Goal: Check status

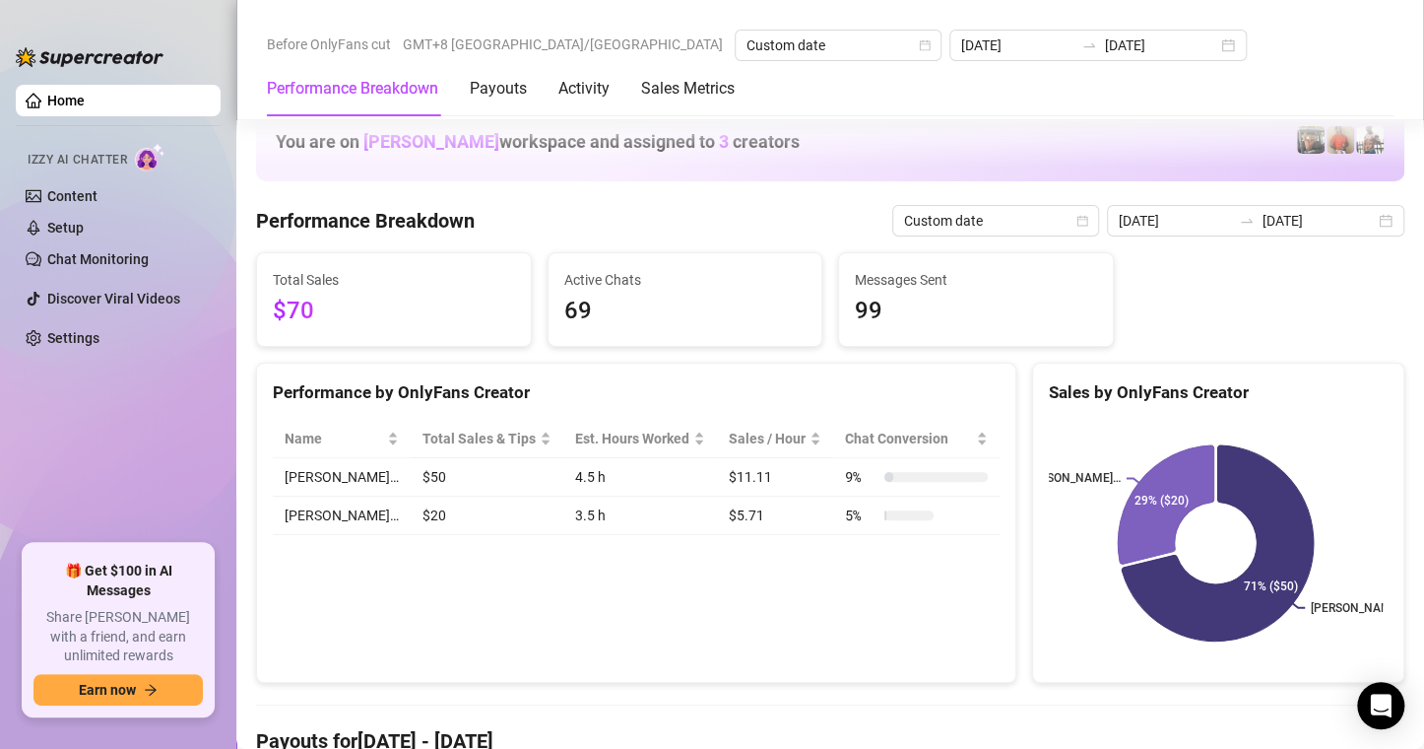
scroll to position [2561, 0]
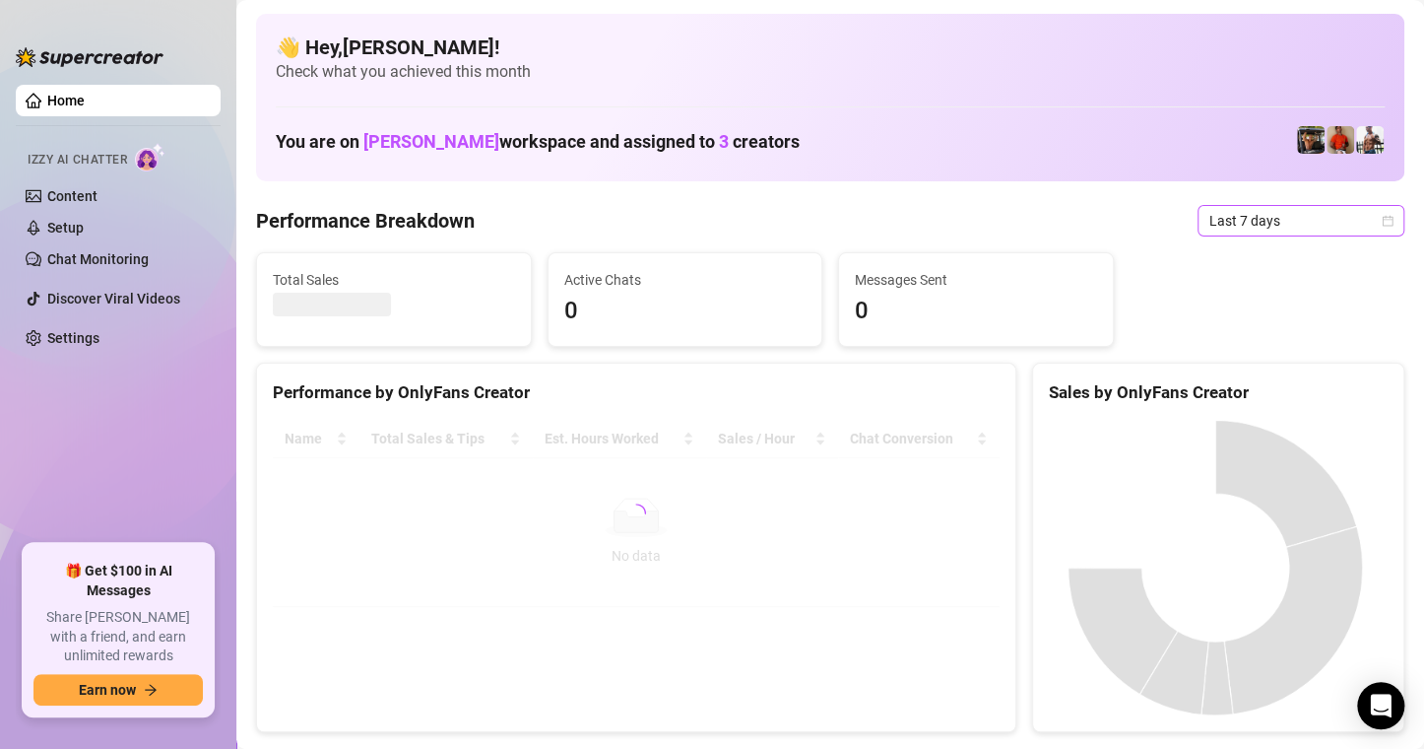
click at [1382, 224] on icon "calendar" at bounding box center [1388, 221] width 12 height 12
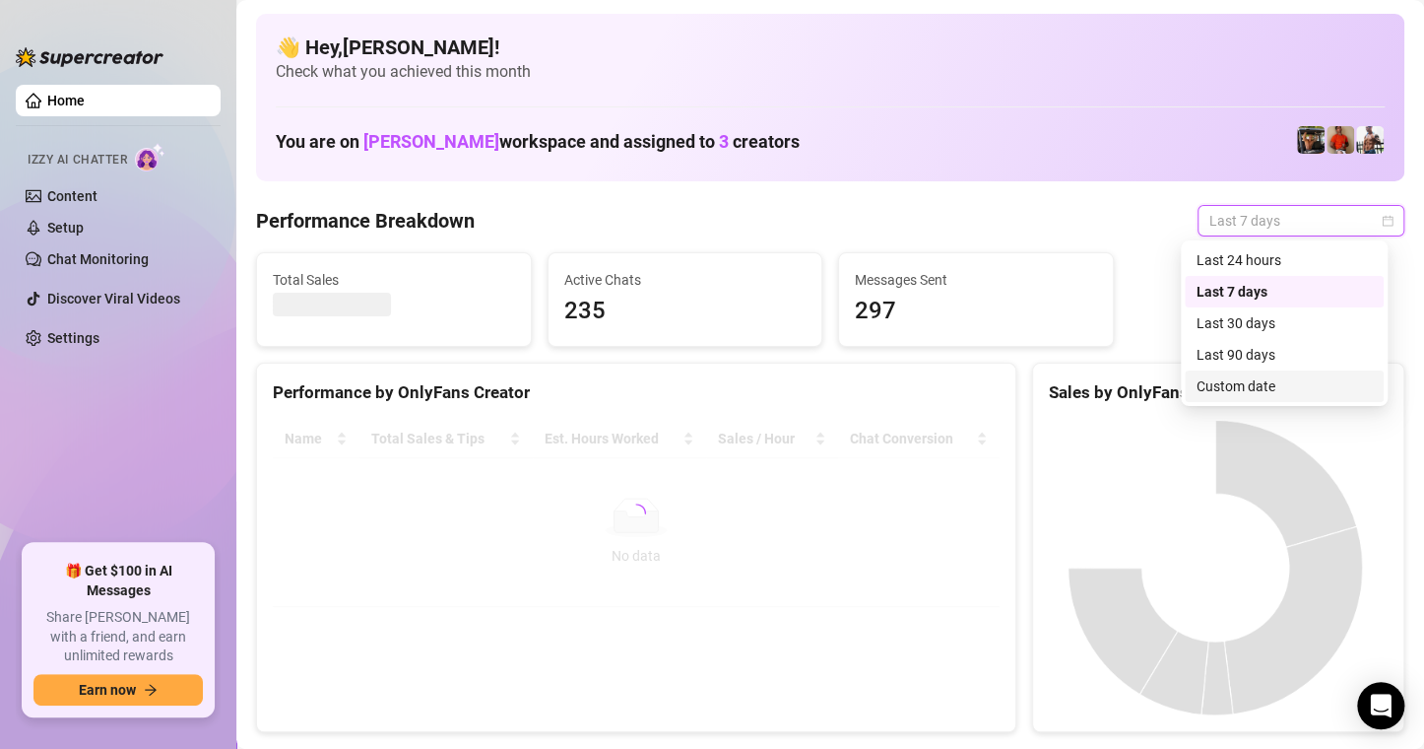
click at [1238, 386] on div "Custom date" at bounding box center [1284, 386] width 175 height 22
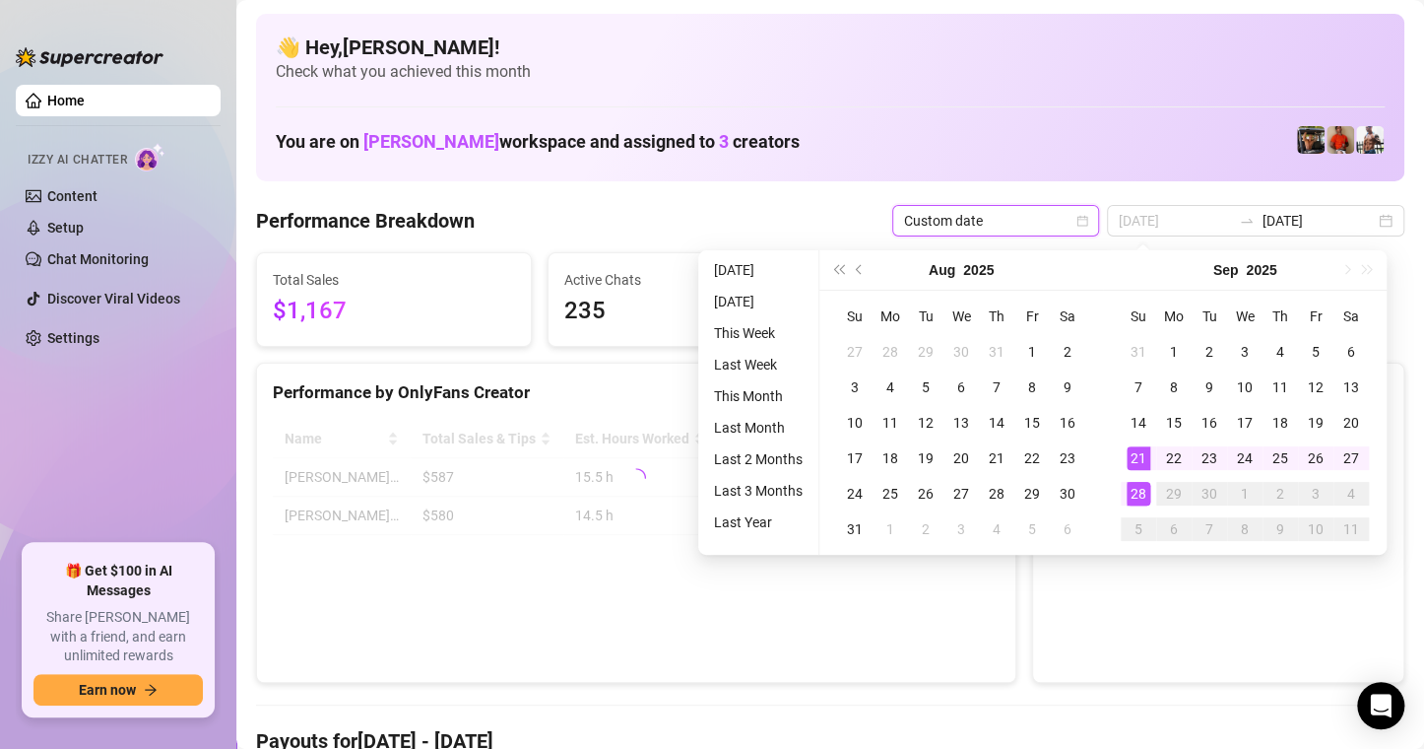
click at [1133, 486] on div "28" at bounding box center [1139, 494] width 24 height 24
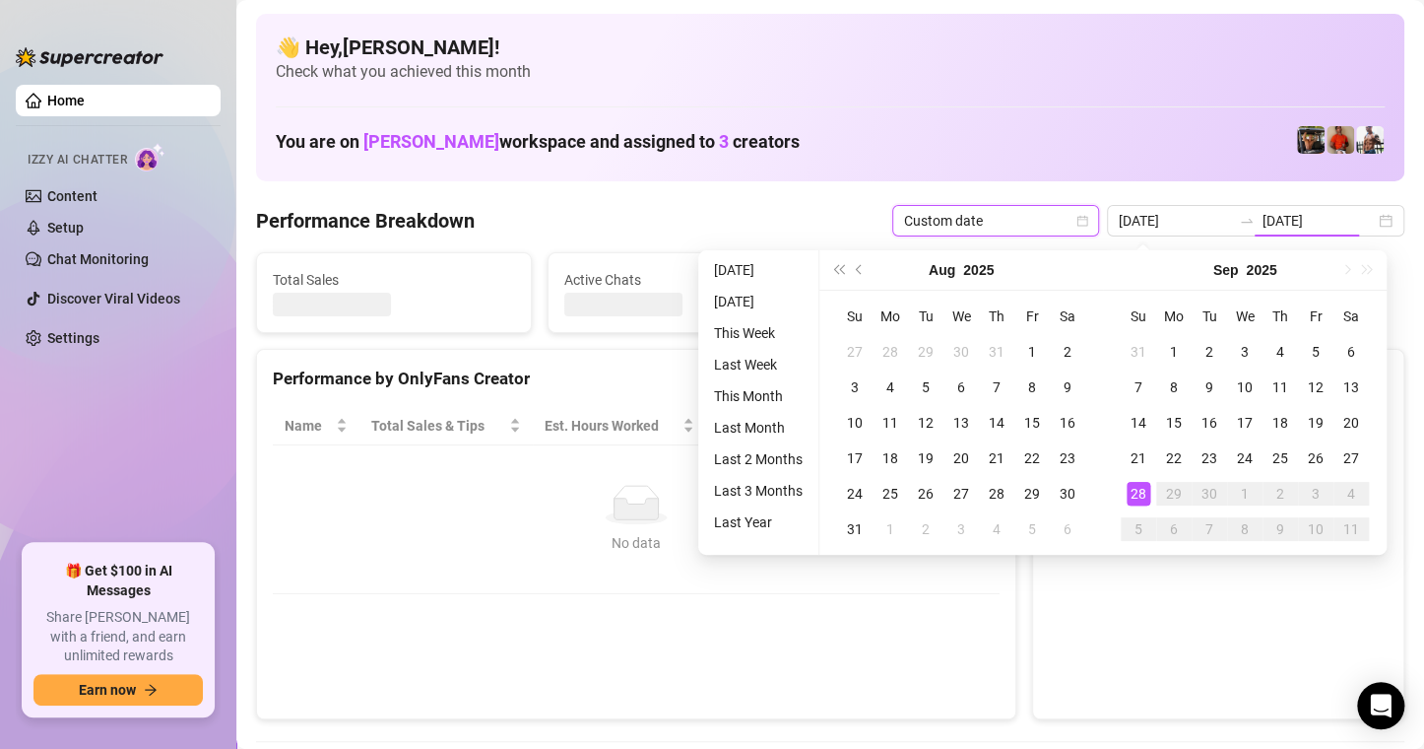
type input "[DATE]"
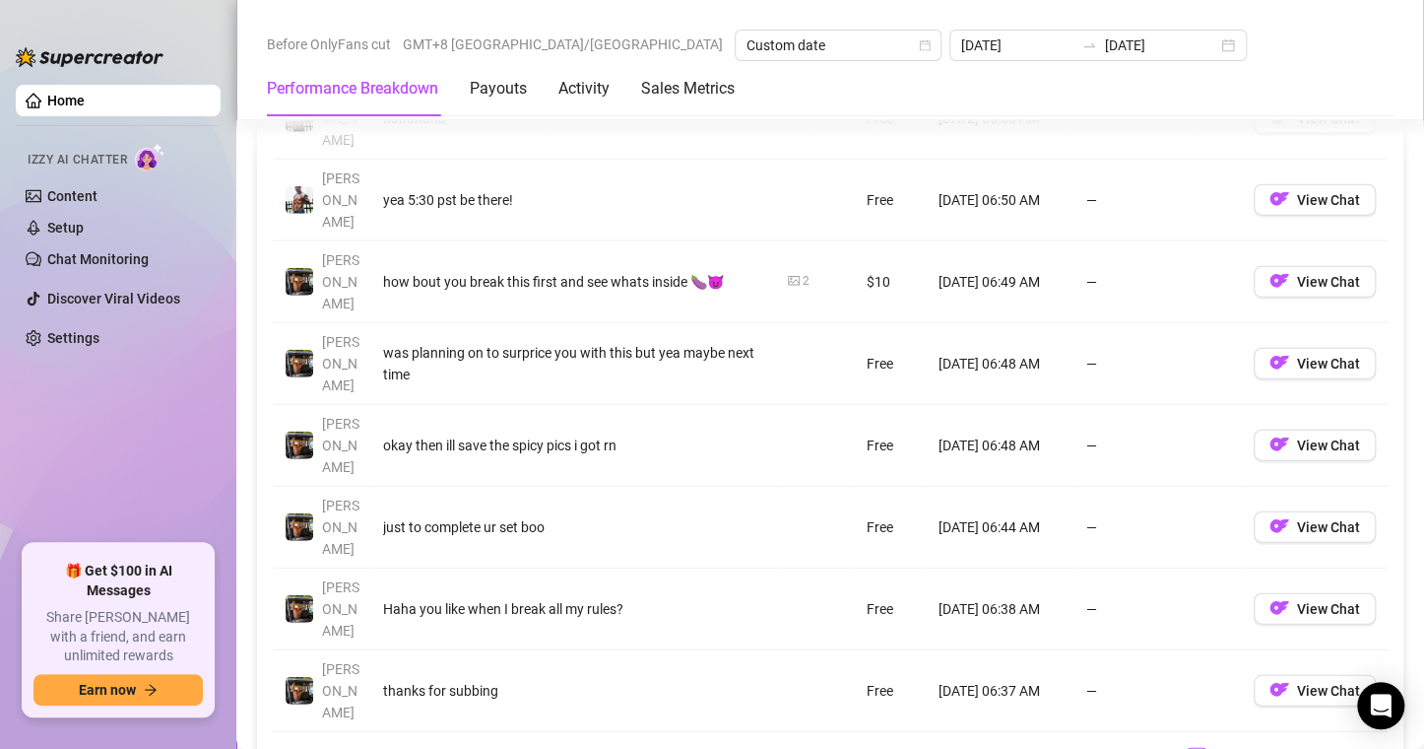
scroll to position [2463, 0]
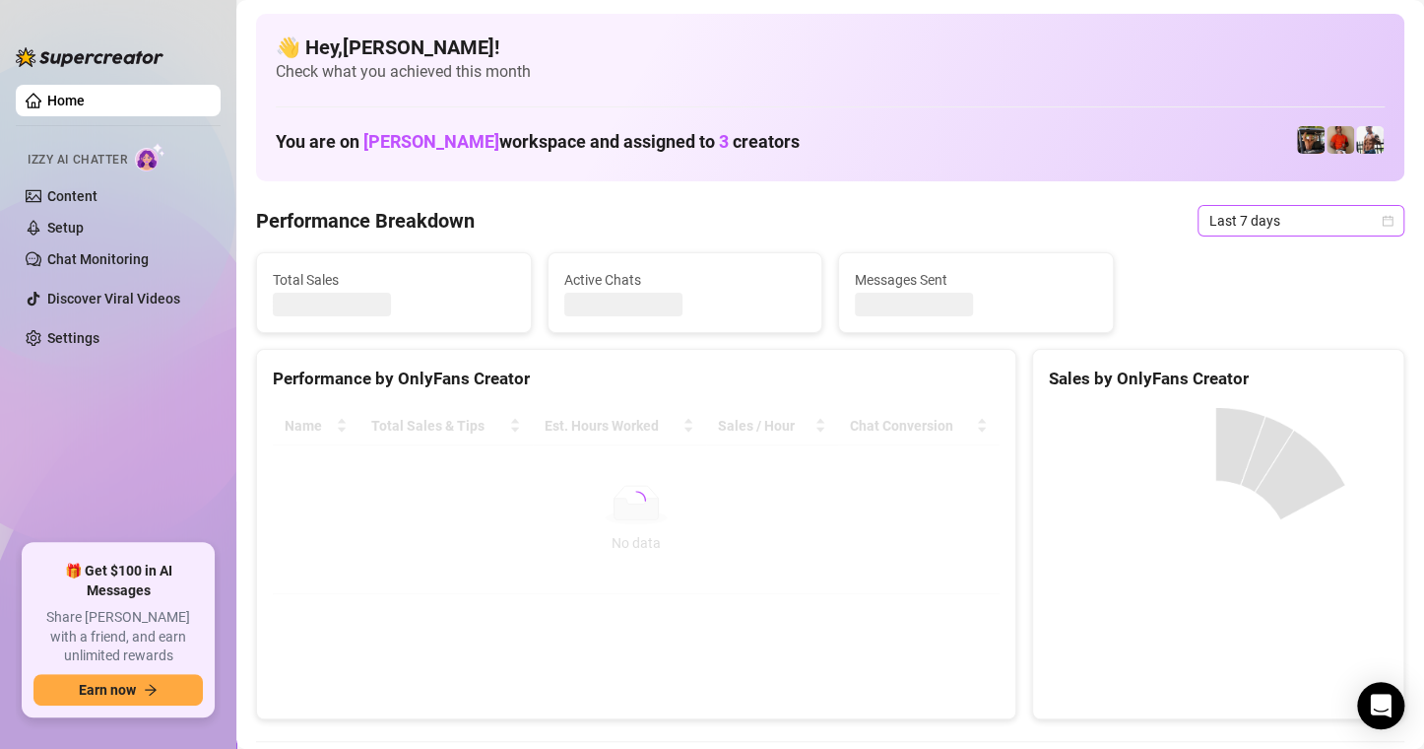
click at [1383, 219] on icon "calendar" at bounding box center [1388, 220] width 11 height 11
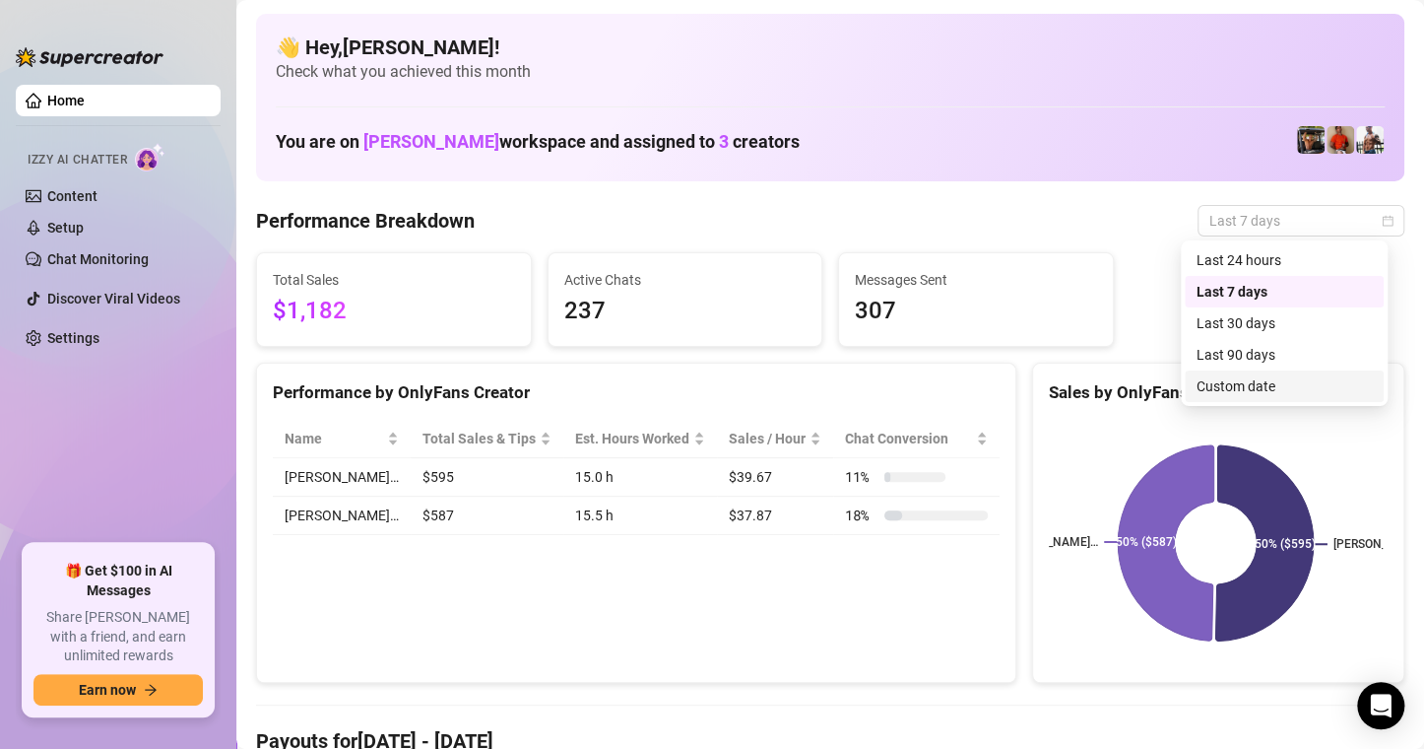
click at [1253, 382] on div "Custom date" at bounding box center [1284, 386] width 175 height 22
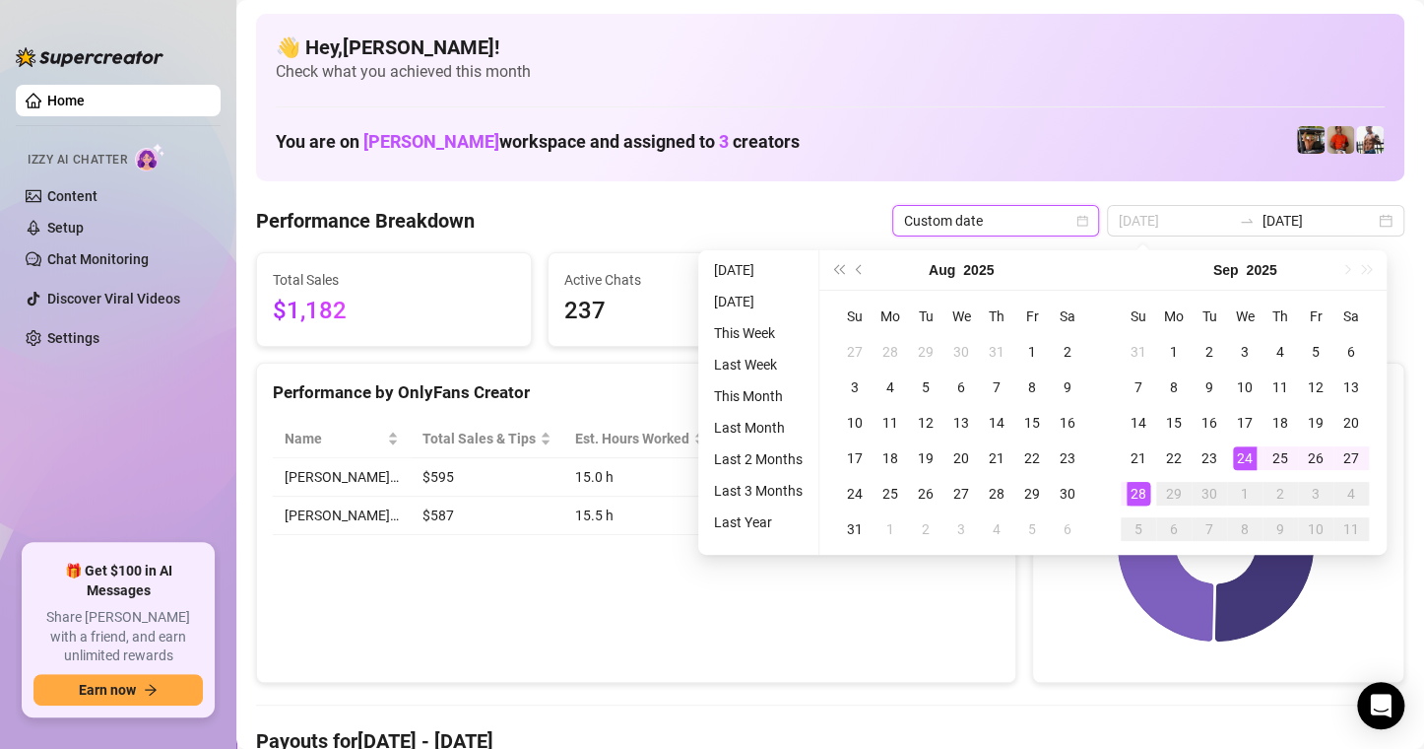
type input "[DATE]"
click at [1134, 496] on div "28" at bounding box center [1139, 494] width 24 height 24
type input "[DATE]"
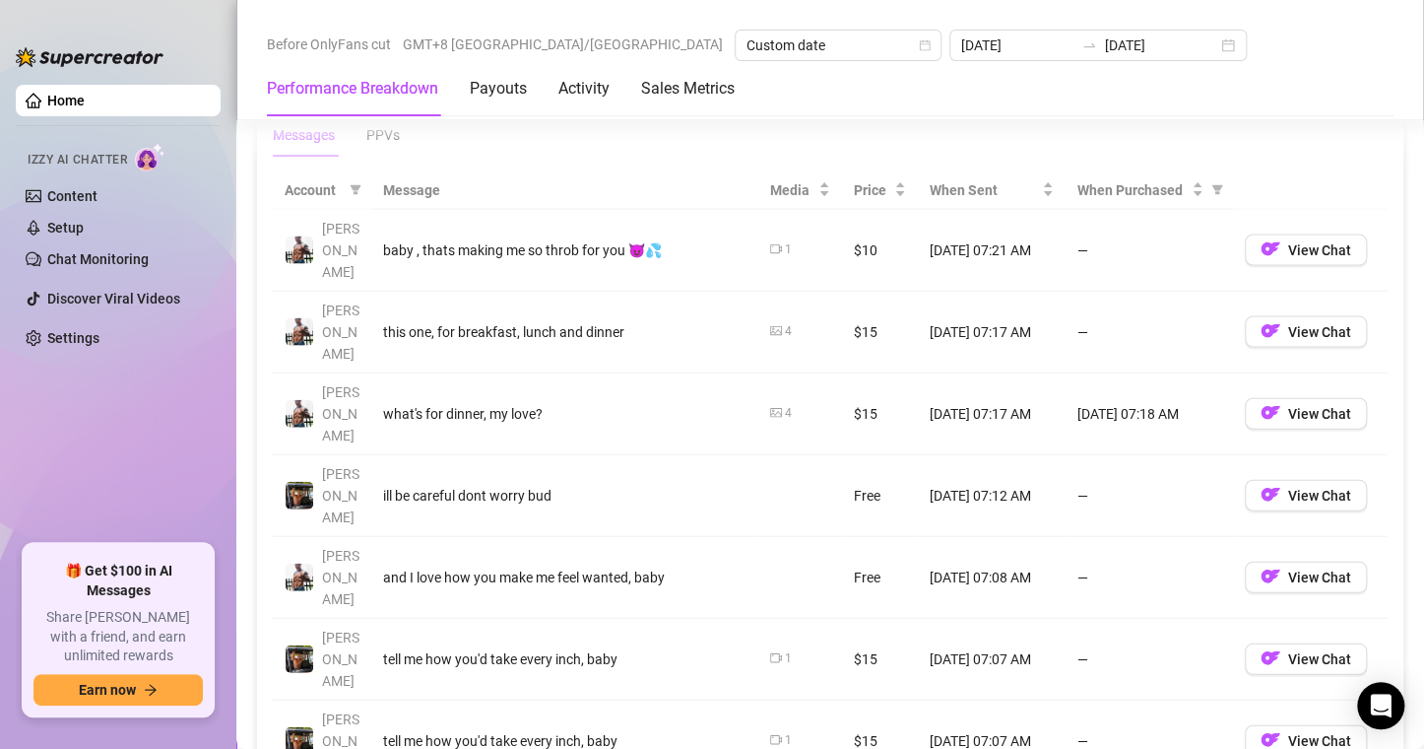
scroll to position [2561, 0]
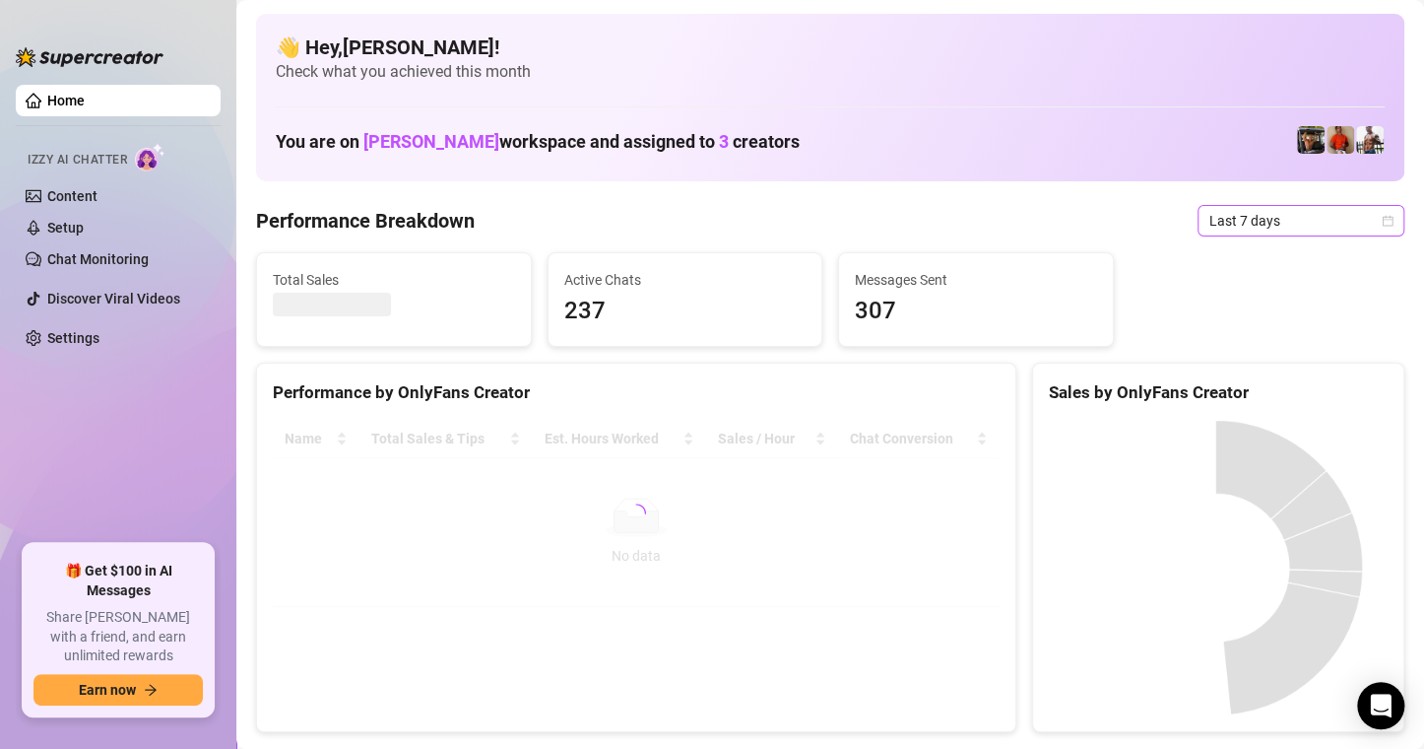
click at [1360, 219] on span "Last 7 days" at bounding box center [1301, 221] width 183 height 30
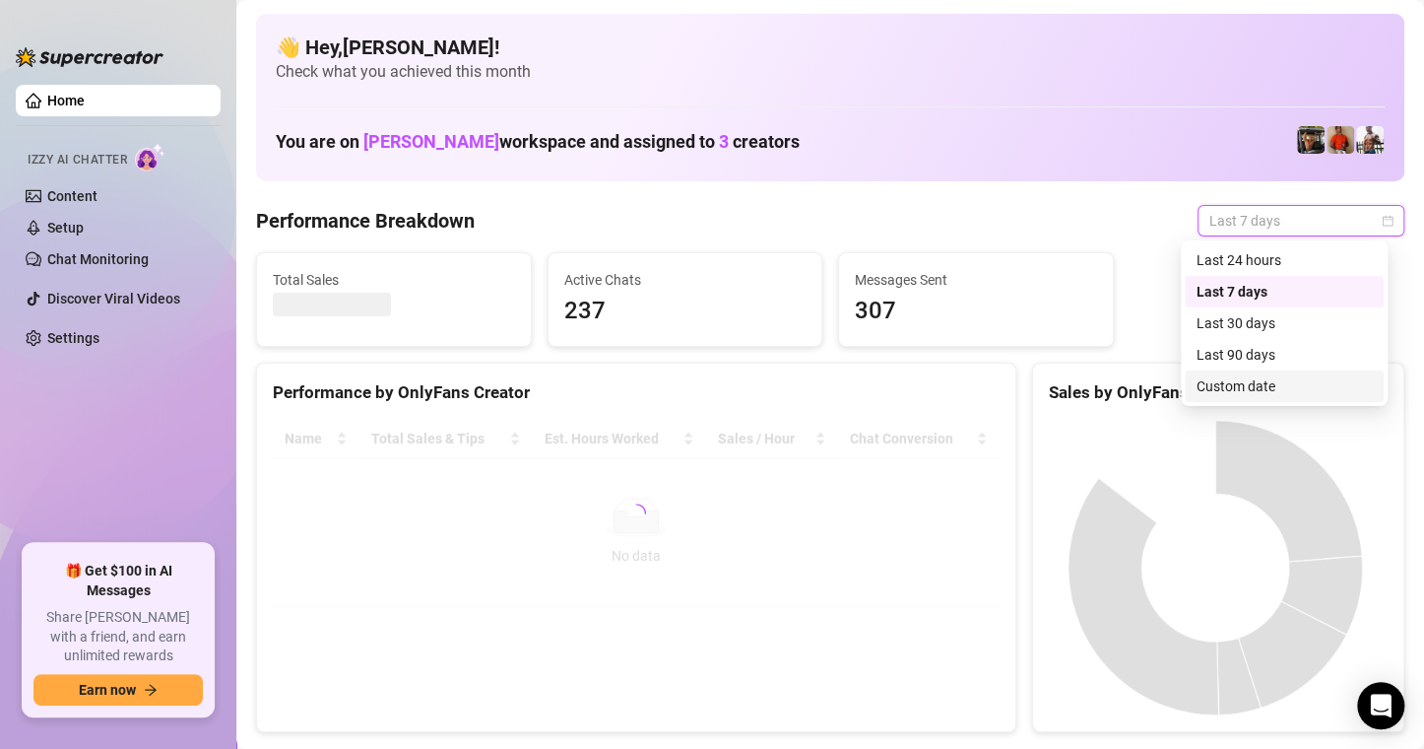
click at [1257, 383] on div "Custom date" at bounding box center [1284, 386] width 175 height 22
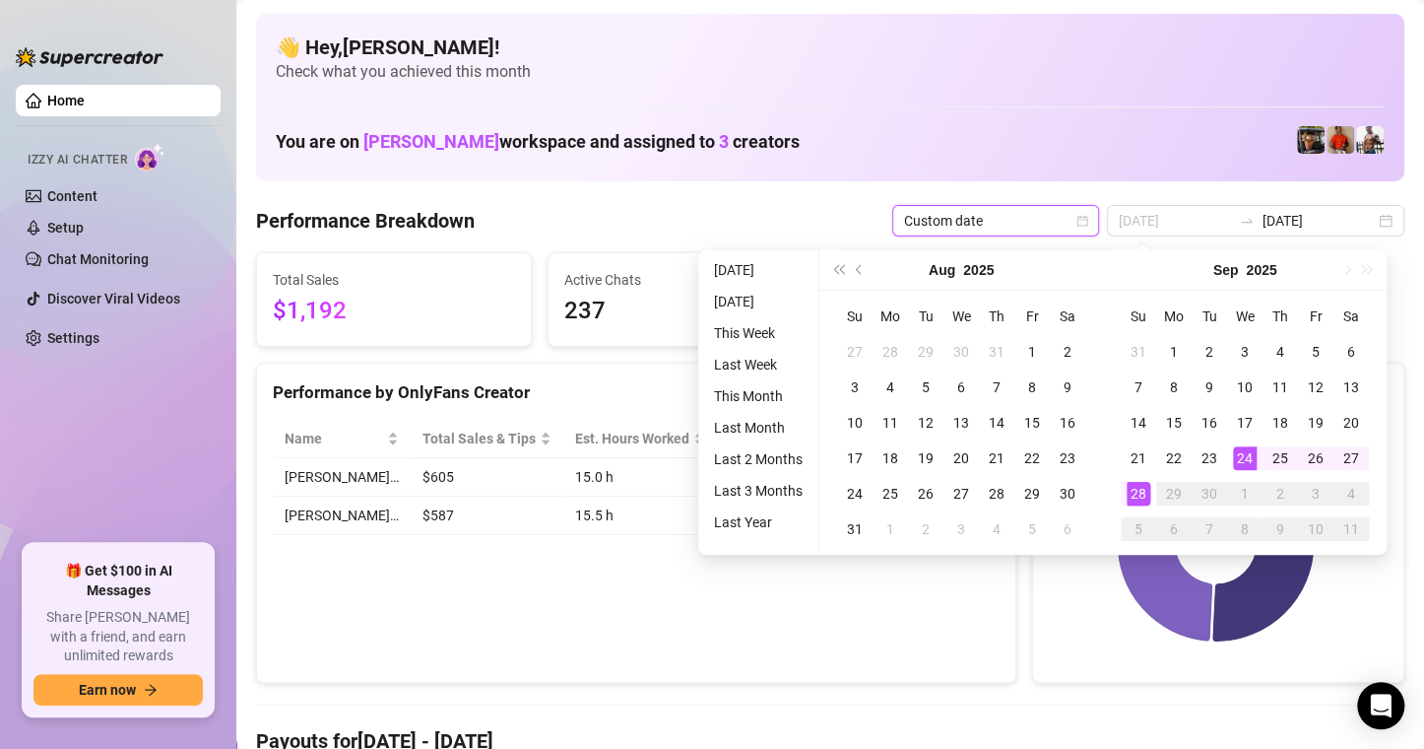
click at [1131, 493] on div "28" at bounding box center [1139, 494] width 24 height 24
type input "2025-09-22"
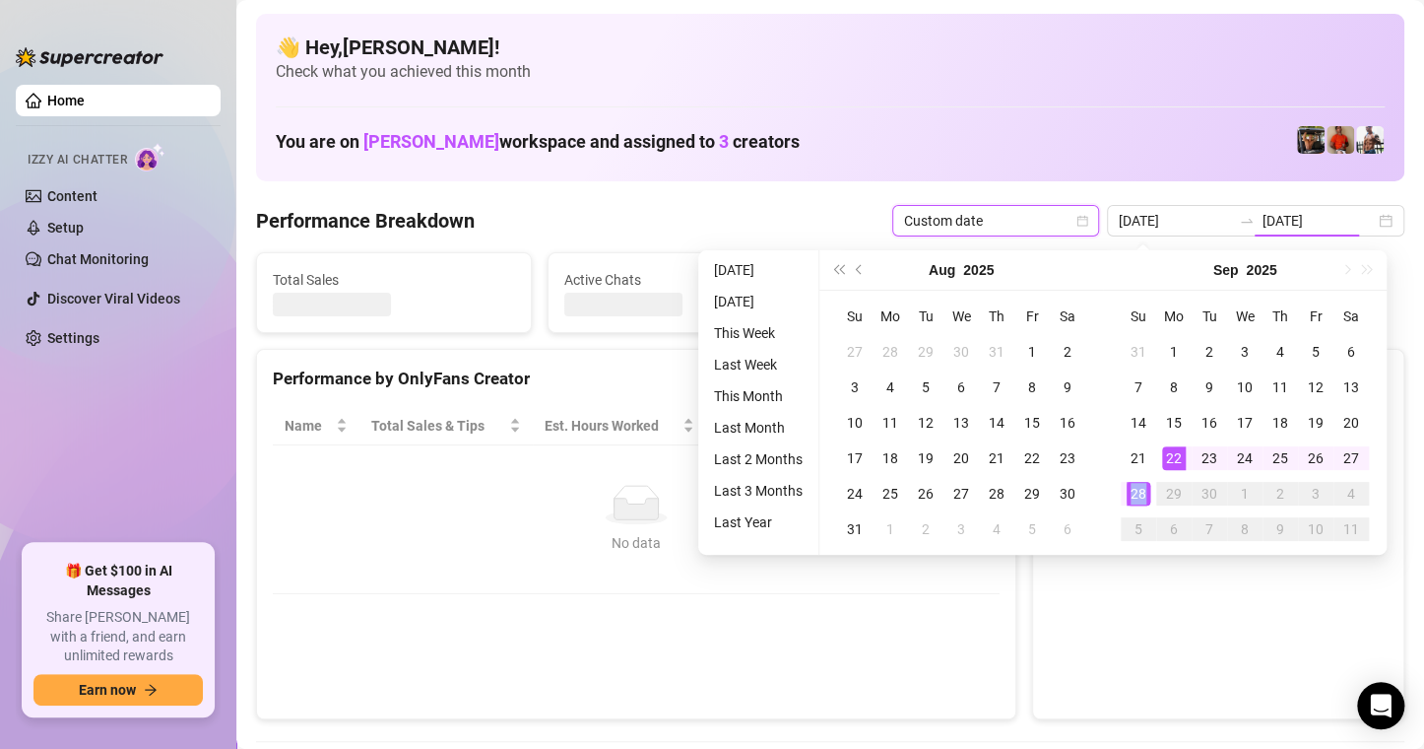
type input "[DATE]"
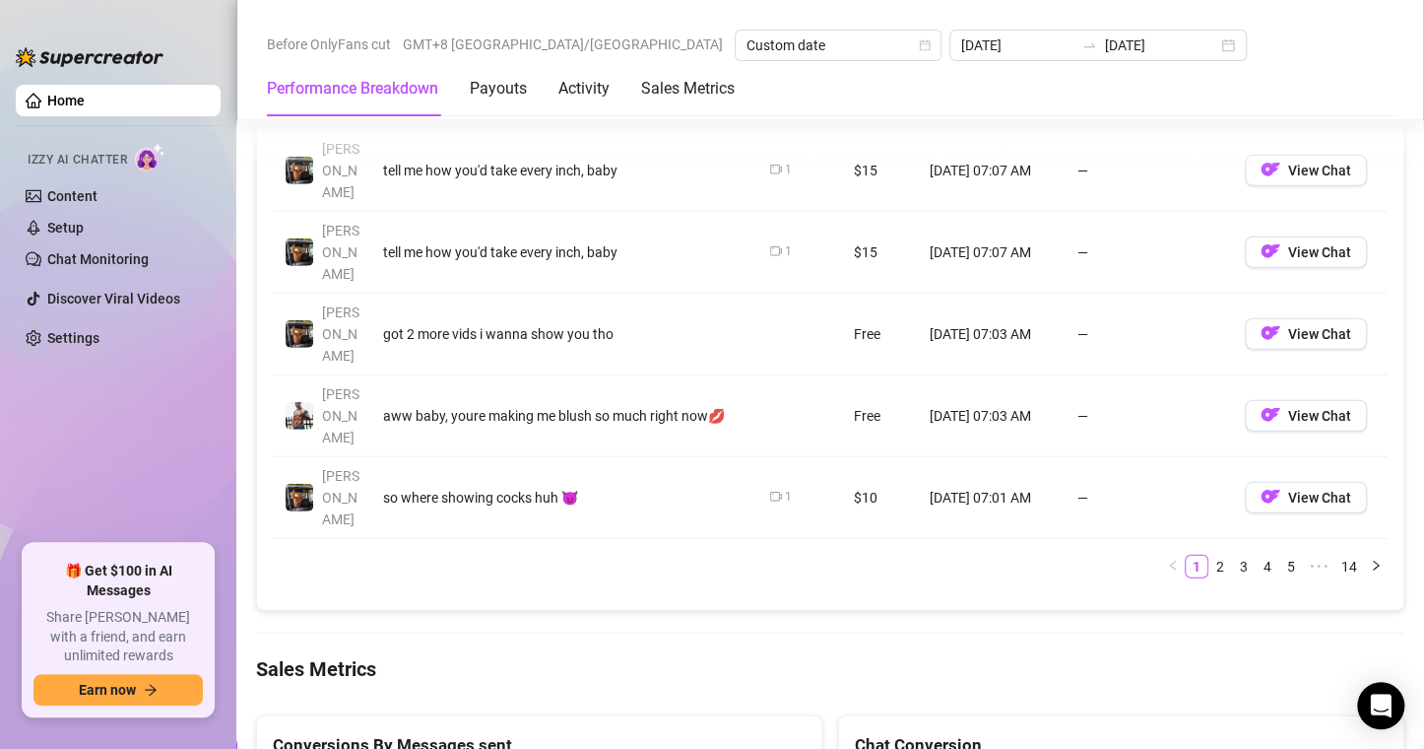
scroll to position [2557, 0]
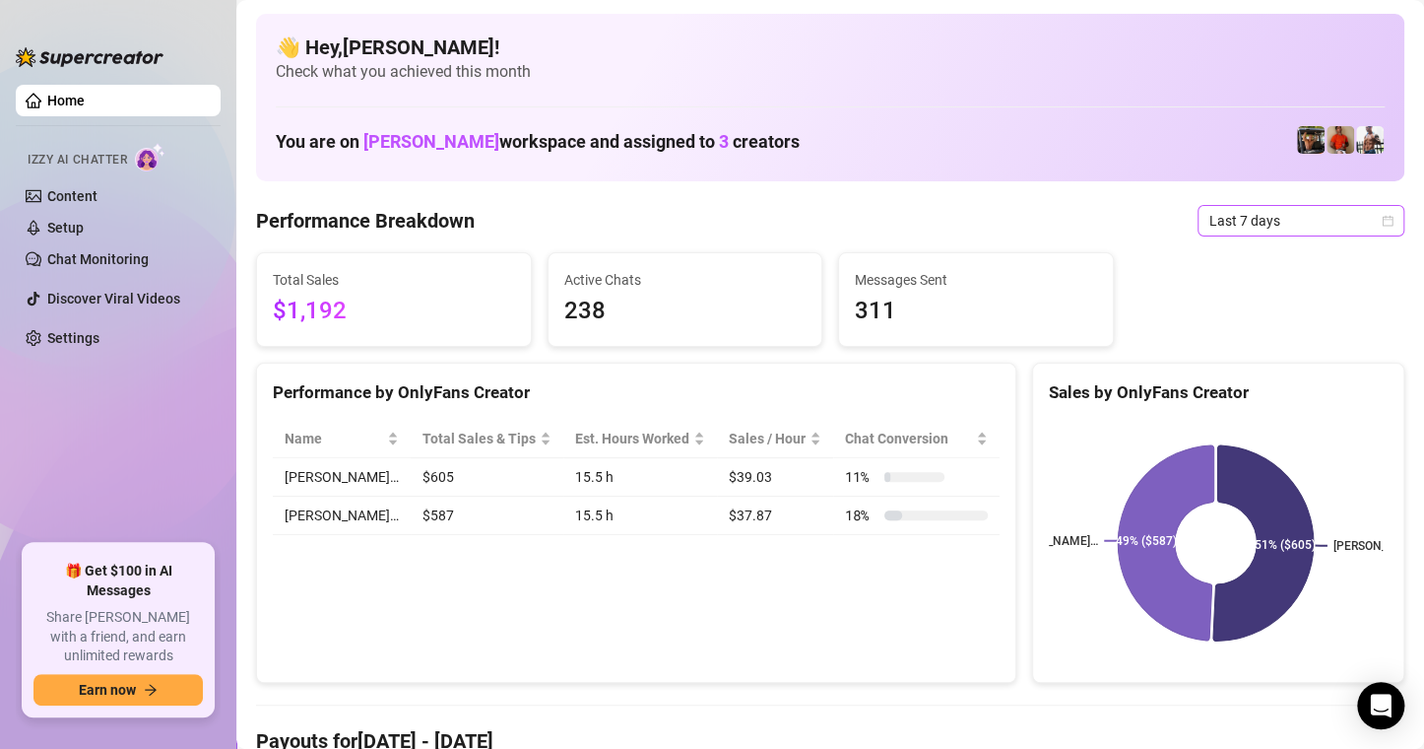
click at [1360, 205] on div "Last 7 days" at bounding box center [1301, 221] width 207 height 32
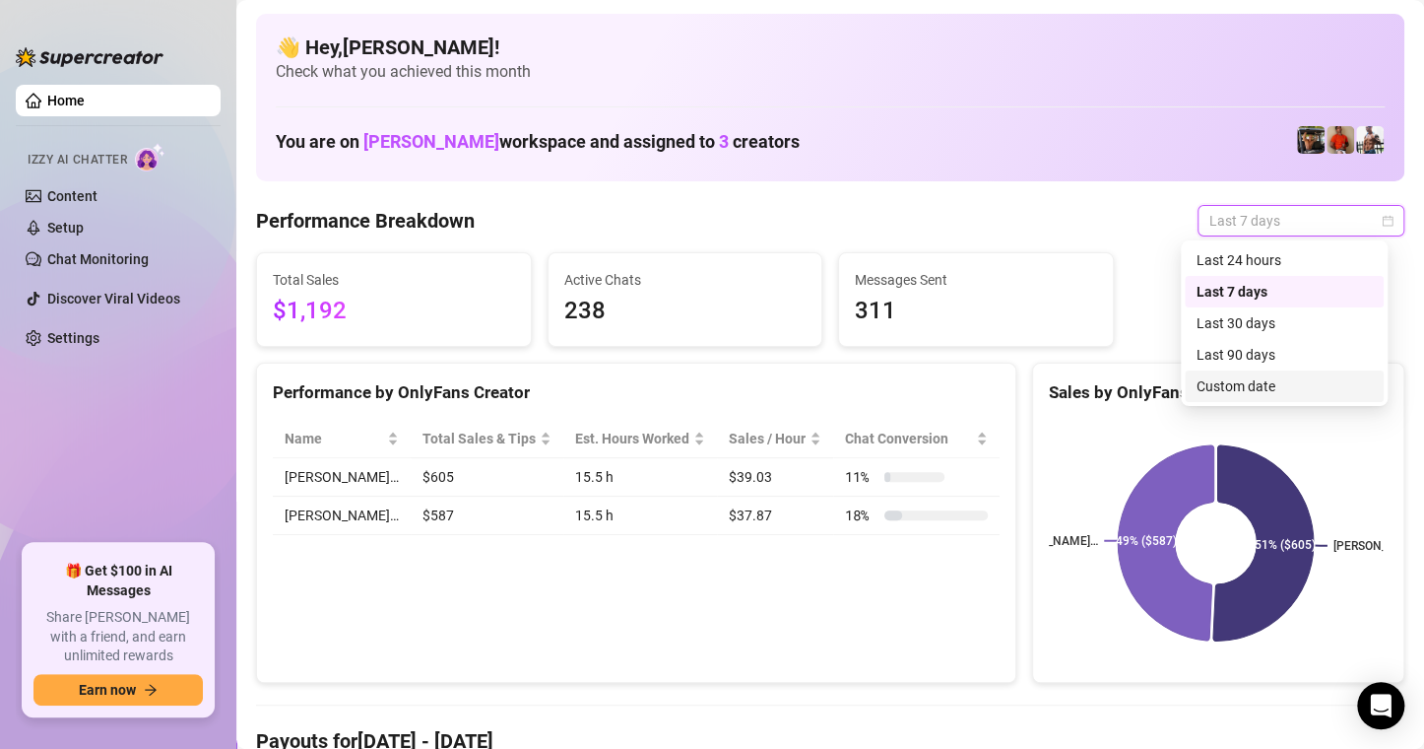
click at [1276, 394] on div "Custom date" at bounding box center [1284, 386] width 175 height 22
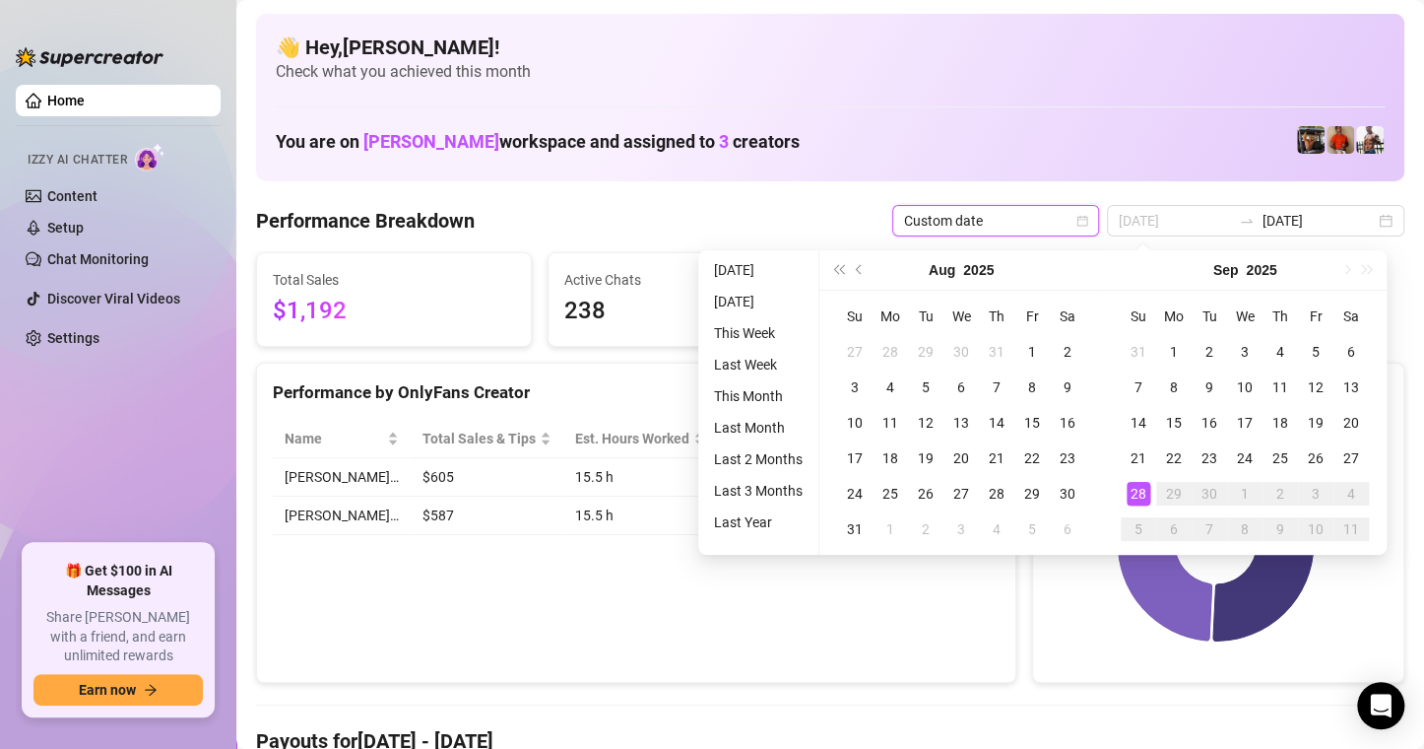
type input "[DATE]"
click at [1145, 488] on div "28" at bounding box center [1139, 494] width 24 height 24
type input "[DATE]"
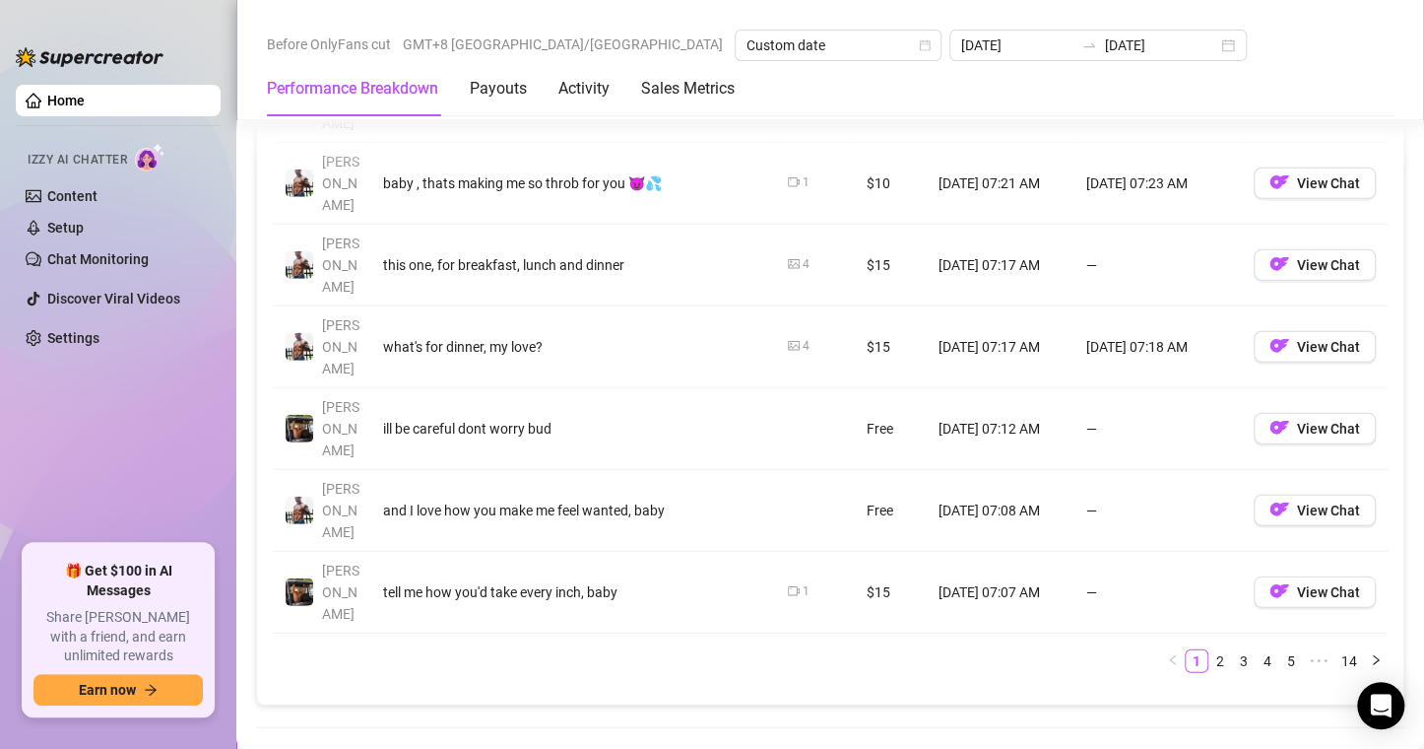
scroll to position [2364, 0]
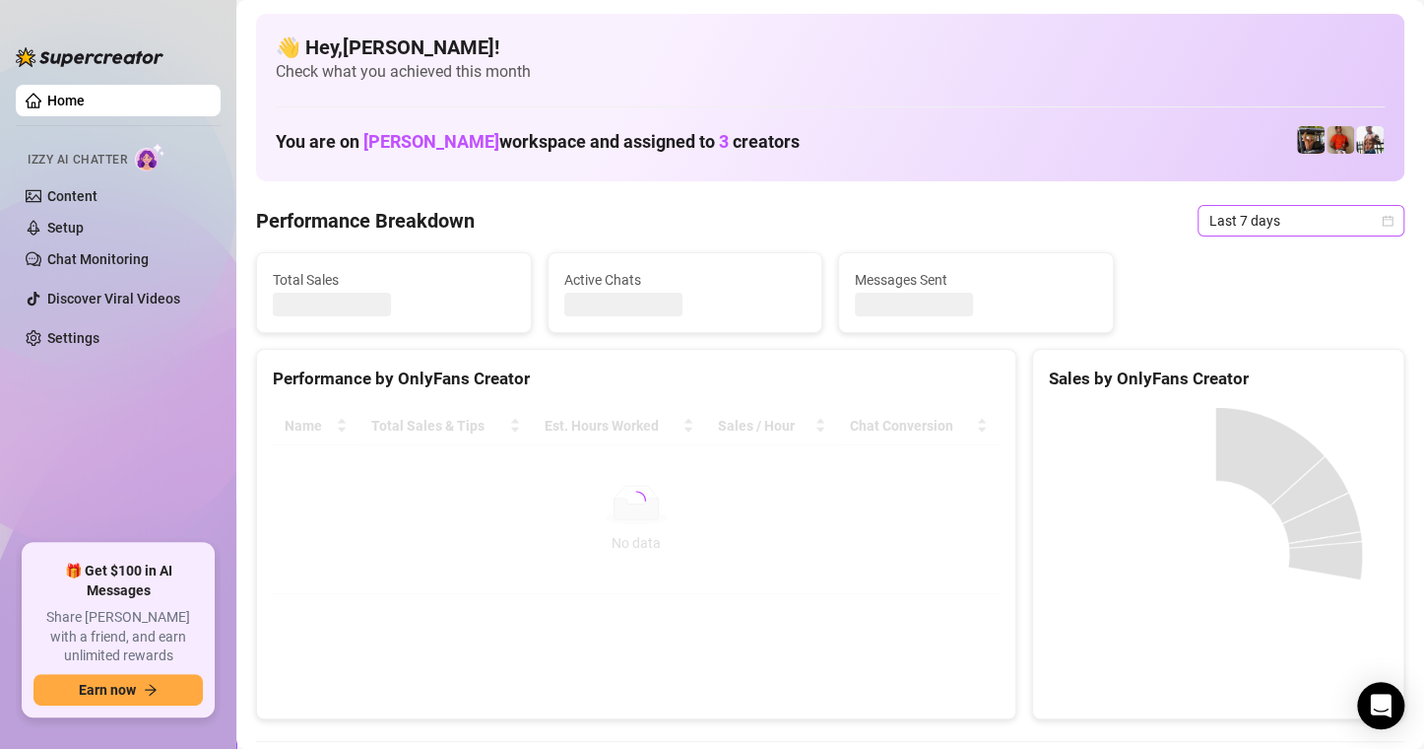
click at [1383, 225] on icon "calendar" at bounding box center [1388, 220] width 11 height 11
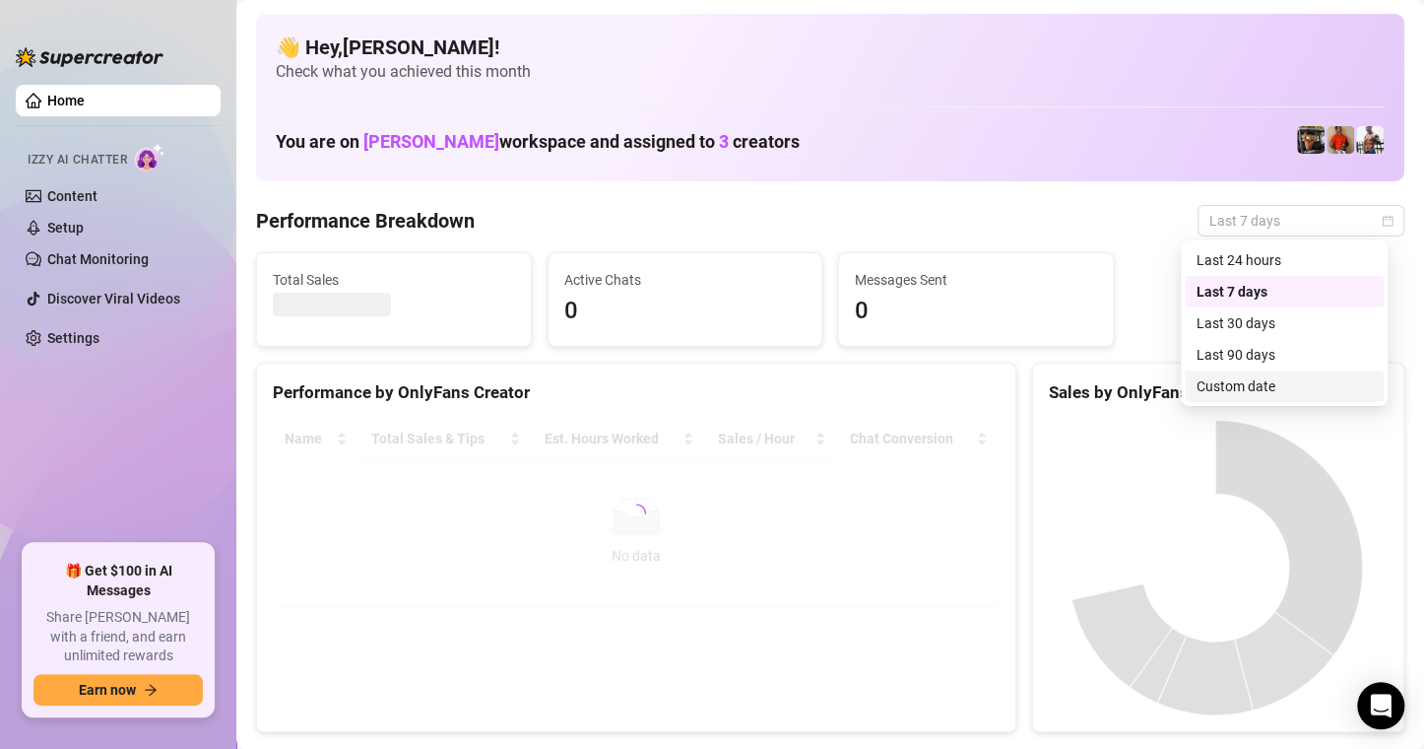
click at [1253, 390] on div "Custom date" at bounding box center [1284, 386] width 175 height 22
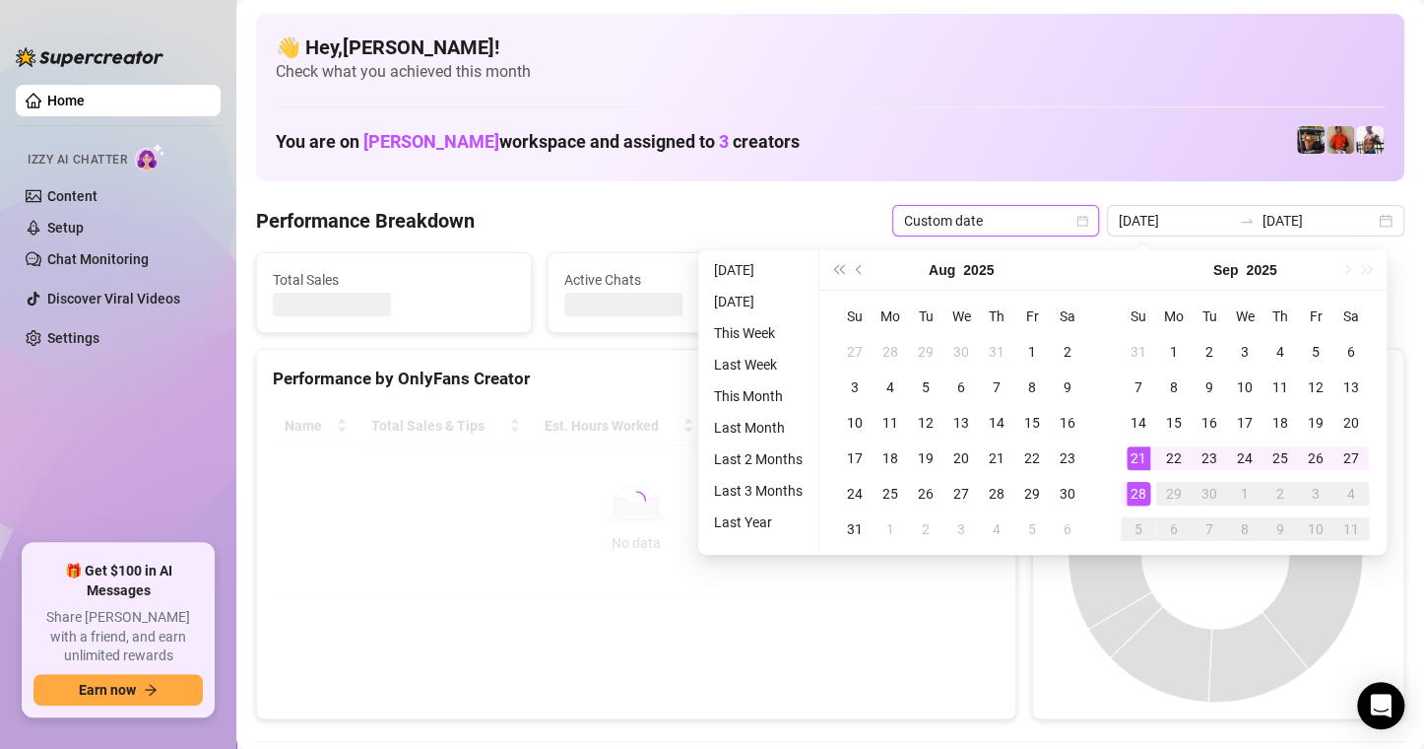
type input "[DATE]"
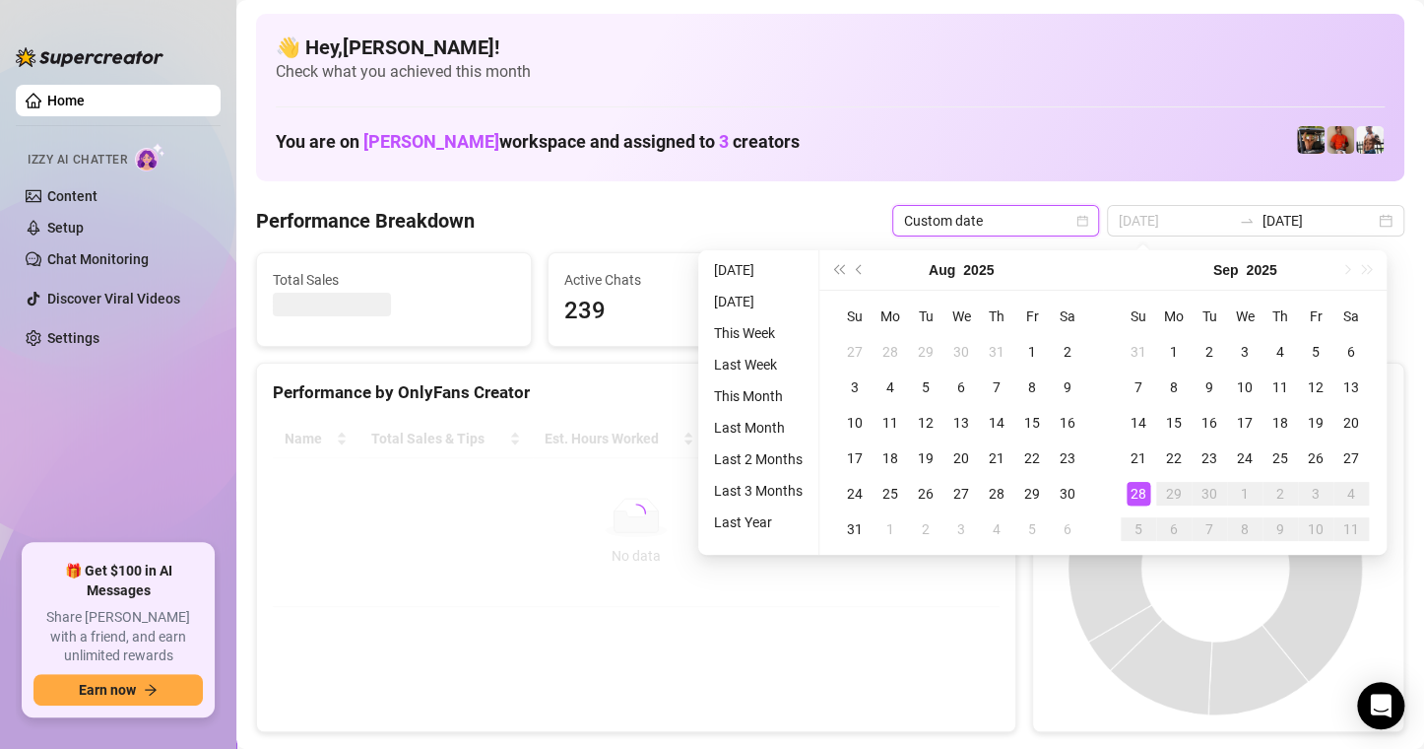
click at [1146, 497] on div "28" at bounding box center [1139, 494] width 24 height 24
type input "[DATE]"
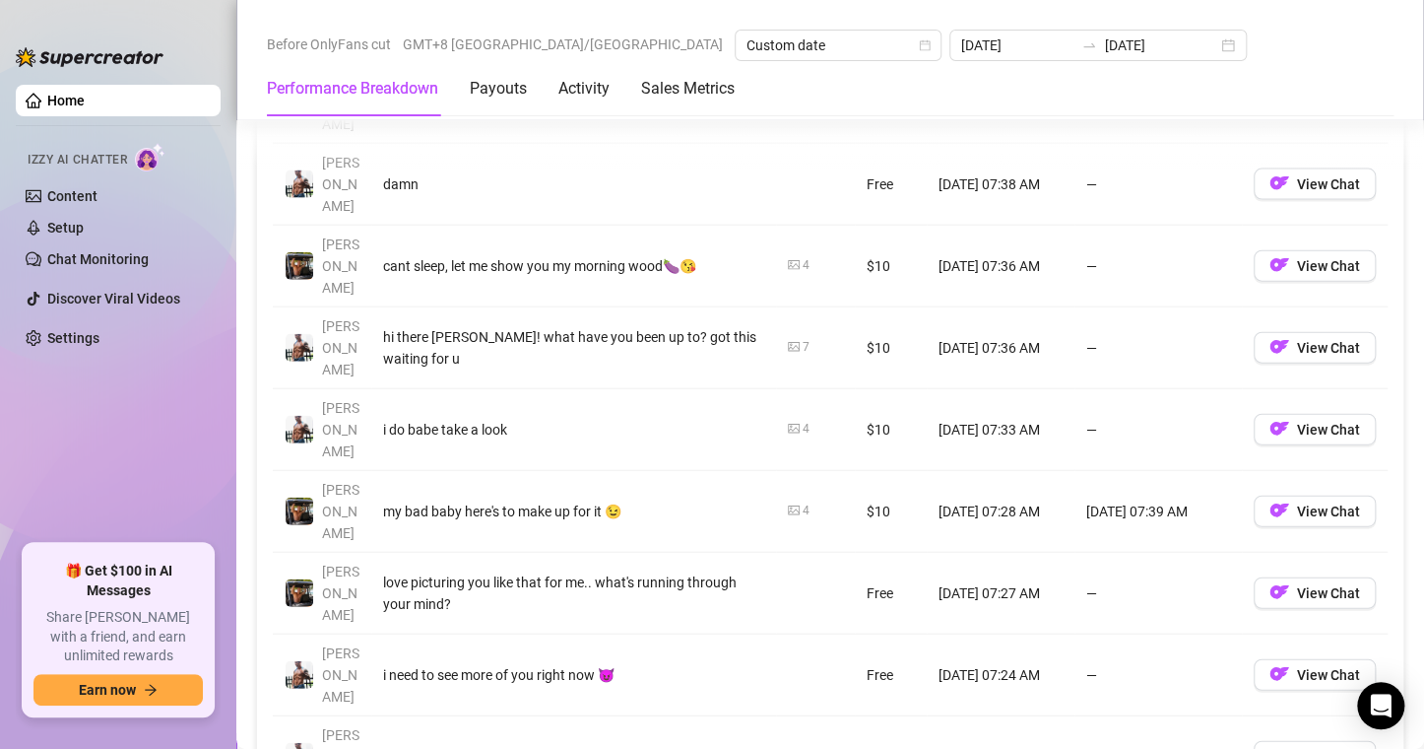
scroll to position [2413, 0]
